Goal: Information Seeking & Learning: Learn about a topic

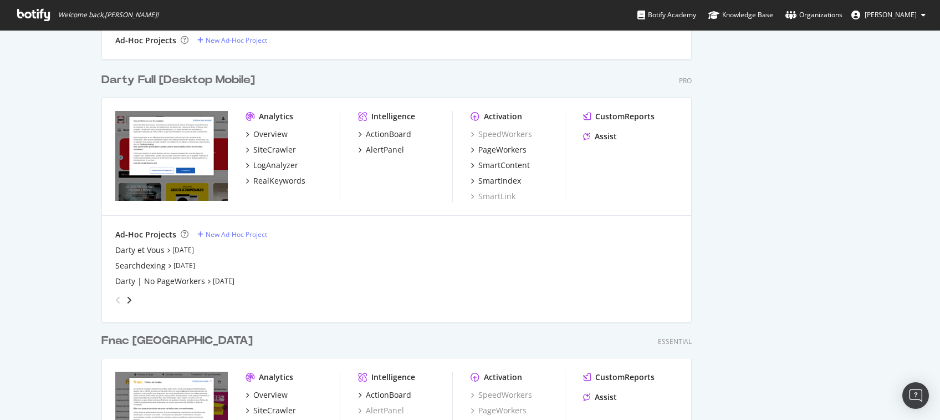
scroll to position [665, 0]
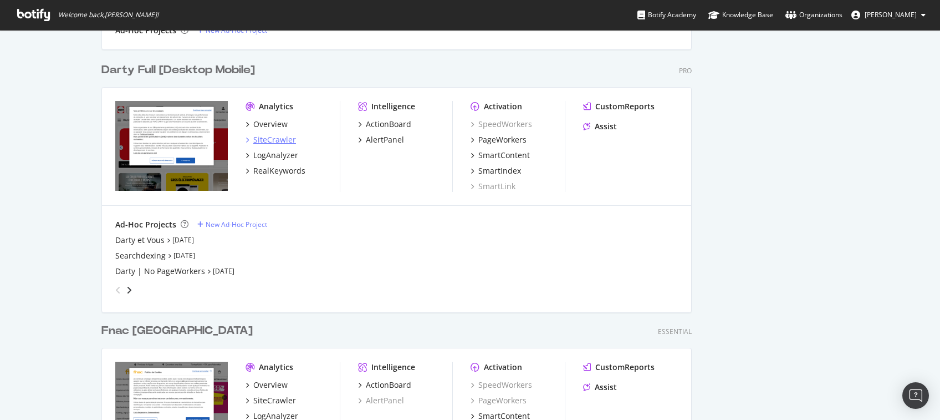
click at [262, 143] on div "SiteCrawler" at bounding box center [274, 139] width 43 height 11
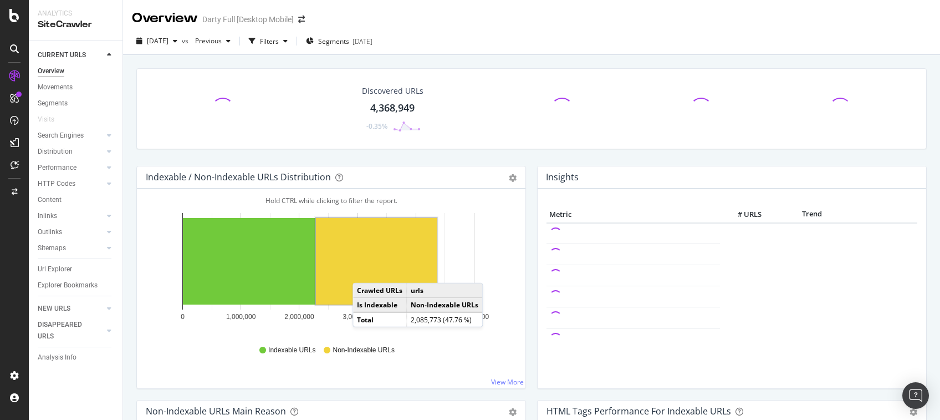
click at [364, 271] on rect "A chart." at bounding box center [376, 261] width 121 height 86
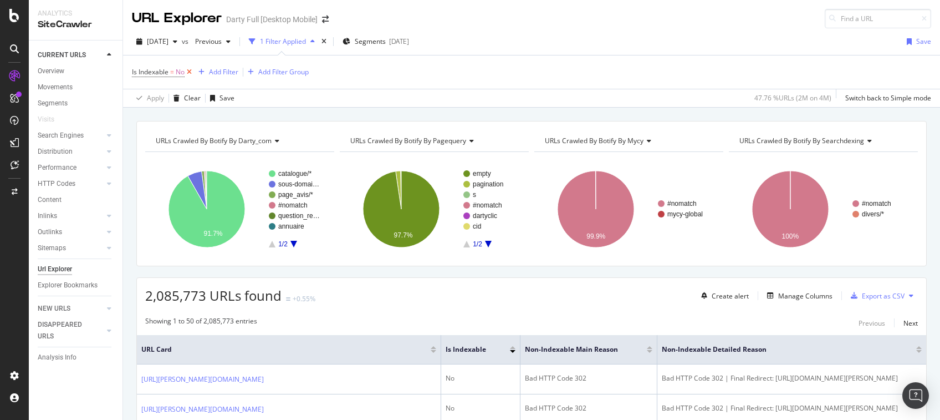
click at [191, 71] on icon at bounding box center [189, 72] width 9 height 11
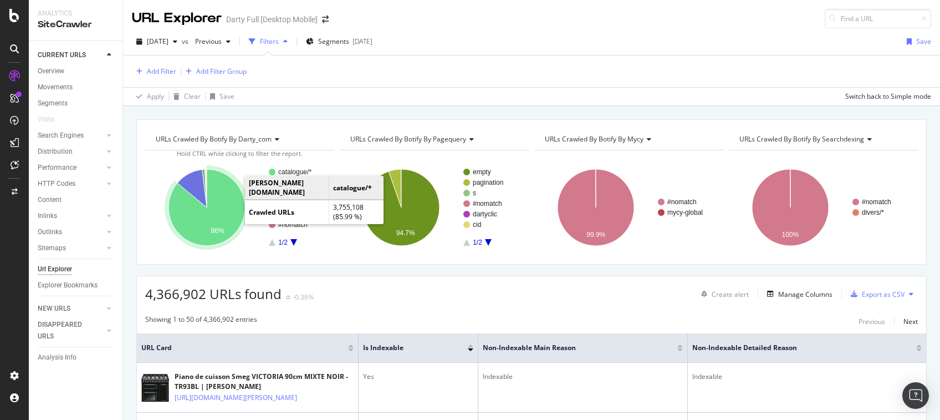
drag, startPoint x: 238, startPoint y: 203, endPoint x: 226, endPoint y: 204, distance: 11.7
click at [226, 204] on icon "A chart." at bounding box center [206, 207] width 76 height 76
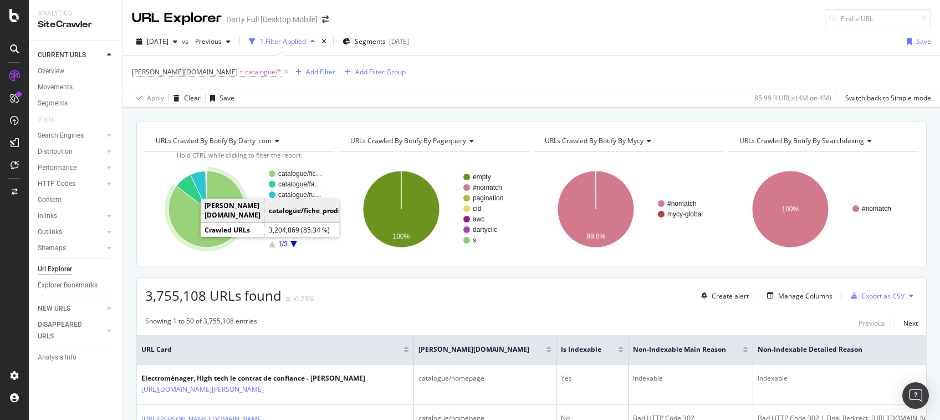
click at [187, 223] on icon "A chart." at bounding box center [206, 209] width 76 height 76
